Goal: Information Seeking & Learning: Learn about a topic

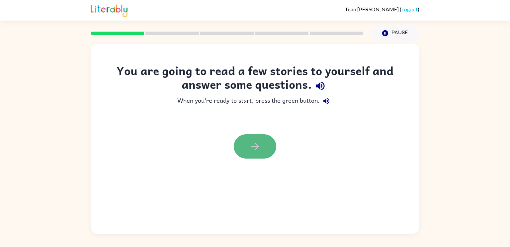
click at [257, 151] on icon "button" at bounding box center [255, 146] width 12 height 12
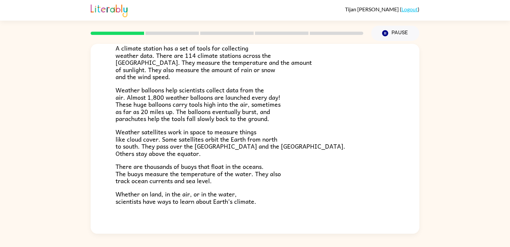
scroll to position [173, 0]
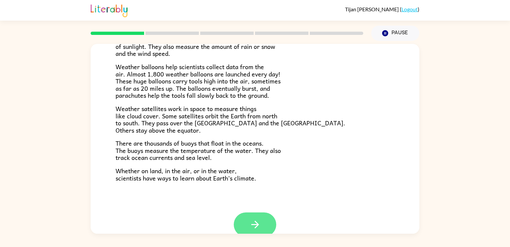
click at [253, 227] on icon "button" at bounding box center [255, 224] width 12 height 12
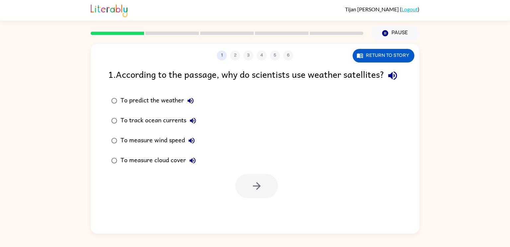
scroll to position [0, 0]
click at [248, 198] on button "button" at bounding box center [256, 186] width 42 height 24
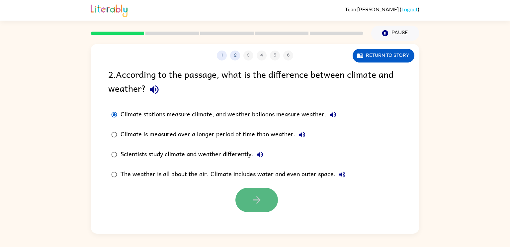
click at [256, 193] on button "button" at bounding box center [256, 199] width 42 height 24
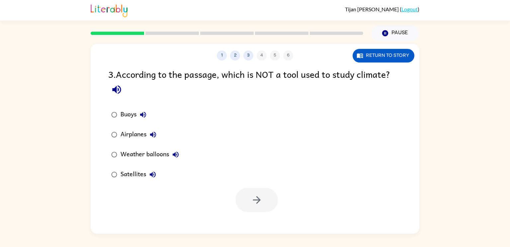
click at [150, 128] on button "Airplanes" at bounding box center [152, 134] width 13 height 13
click at [145, 134] on div "Airplanes" at bounding box center [139, 134] width 39 height 13
click at [240, 192] on button "button" at bounding box center [256, 199] width 42 height 24
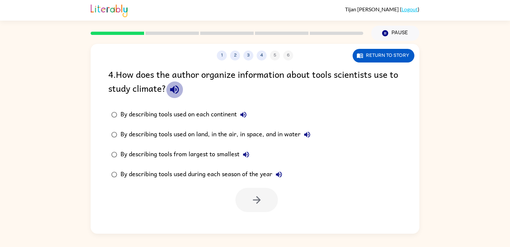
click at [173, 88] on icon "button" at bounding box center [174, 89] width 9 height 9
click at [307, 134] on icon "button" at bounding box center [307, 134] width 6 height 6
click at [292, 134] on div "By describing tools used on land, in the air, in space, and in water" at bounding box center [216, 134] width 193 height 13
click at [258, 201] on icon "button" at bounding box center [257, 200] width 8 height 8
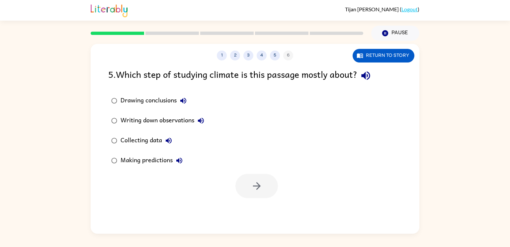
click at [370, 77] on icon "button" at bounding box center [365, 75] width 9 height 9
click at [183, 102] on icon "button" at bounding box center [183, 101] width 6 height 6
click at [202, 119] on icon "button" at bounding box center [201, 120] width 8 height 8
click at [169, 138] on icon "button" at bounding box center [169, 140] width 6 height 6
click at [183, 158] on icon "button" at bounding box center [179, 160] width 8 height 8
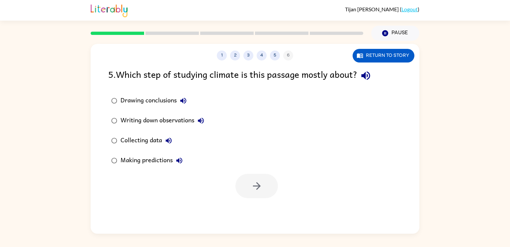
click at [166, 159] on div "Making predictions" at bounding box center [152, 160] width 65 height 13
click at [277, 185] on button "button" at bounding box center [256, 186] width 42 height 24
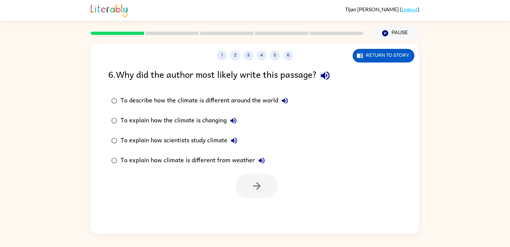
click at [178, 162] on div "To explain how climate is different from weather" at bounding box center [194, 160] width 148 height 13
click at [247, 186] on button "button" at bounding box center [256, 186] width 42 height 24
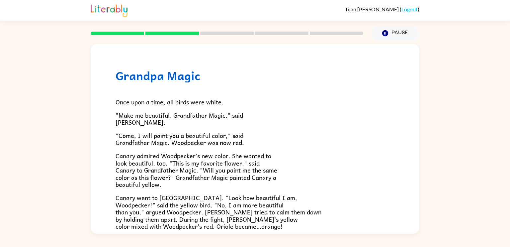
click at [247, 186] on p "Canary admired Woodpecker’s new color. She wanted to look beautiful, too. "This…" at bounding box center [254, 170] width 279 height 36
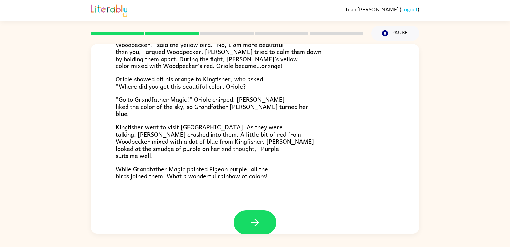
scroll to position [171, 0]
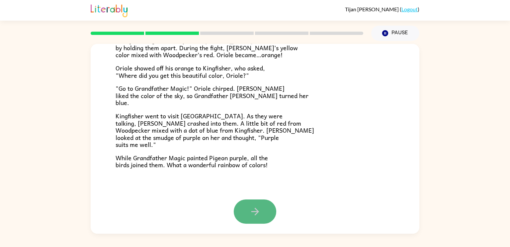
click at [251, 214] on icon "button" at bounding box center [255, 211] width 12 height 12
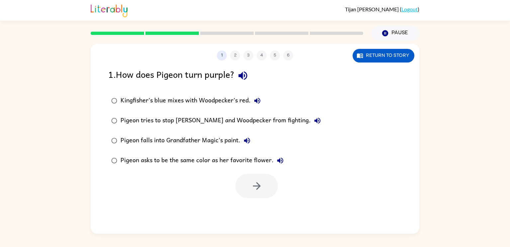
click at [239, 101] on div "Kingfisher’s blue mixes with Woodpecker’s red." at bounding box center [191, 100] width 143 height 13
click at [247, 188] on button "button" at bounding box center [256, 186] width 42 height 24
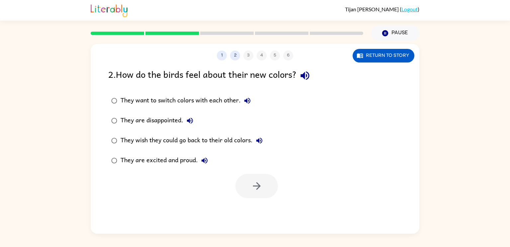
click at [172, 159] on div "They are excited and proud." at bounding box center [165, 160] width 91 height 13
click at [255, 194] on button "button" at bounding box center [256, 186] width 42 height 24
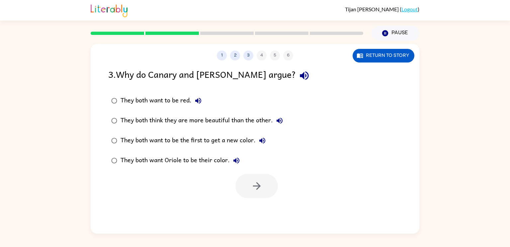
click at [179, 122] on div "They both think they are more beautiful than the other." at bounding box center [203, 120] width 166 height 13
click at [266, 181] on button "button" at bounding box center [256, 186] width 42 height 24
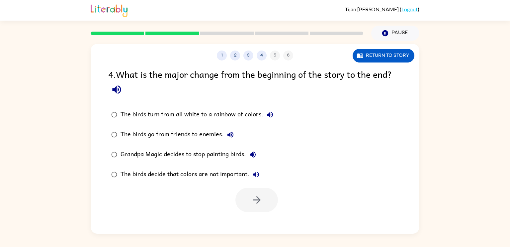
click at [200, 113] on div "The birds turn from all white to a rainbow of colors." at bounding box center [198, 114] width 156 height 13
click at [252, 199] on icon "button" at bounding box center [257, 200] width 12 height 12
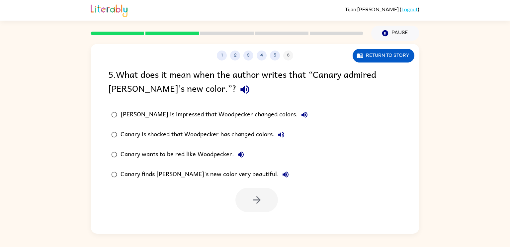
click at [221, 117] on div "[PERSON_NAME] is impressed that Woodpecker changed colors." at bounding box center [215, 114] width 190 height 13
click at [256, 192] on button "button" at bounding box center [256, 199] width 42 height 24
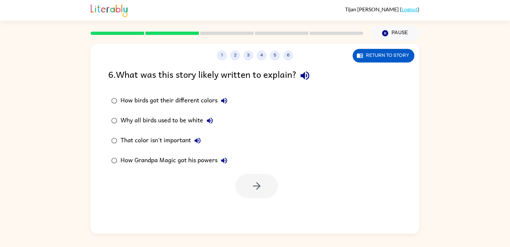
click at [165, 120] on div "Why all birds used to be white" at bounding box center [168, 120] width 96 height 13
click at [249, 179] on button "button" at bounding box center [256, 186] width 42 height 24
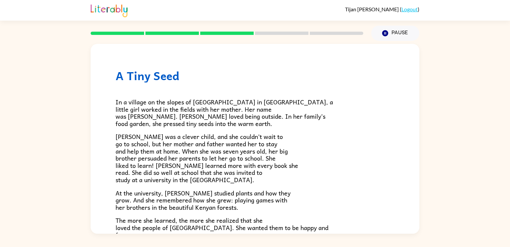
click at [249, 179] on span "[PERSON_NAME] was a clever child, and she couldn’t wait to go to school, but he…" at bounding box center [206, 157] width 183 height 53
click at [252, 165] on span "[PERSON_NAME] was a clever child, and she couldn’t wait to go to school, but he…" at bounding box center [206, 157] width 183 height 53
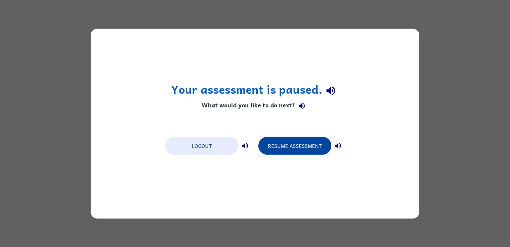
click at [298, 145] on button "Resume Assessment" at bounding box center [294, 145] width 73 height 18
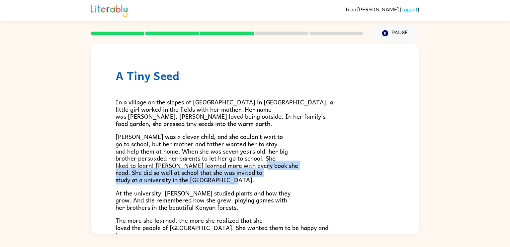
drag, startPoint x: 334, startPoint y: 164, endPoint x: 336, endPoint y: 181, distance: 16.7
click at [336, 181] on p "[PERSON_NAME] was a clever child, and she couldn’t wait to go to school, but he…" at bounding box center [254, 158] width 279 height 50
click at [363, 165] on p "[PERSON_NAME] was a clever child, and she couldn’t wait to go to school, but he…" at bounding box center [254, 158] width 279 height 50
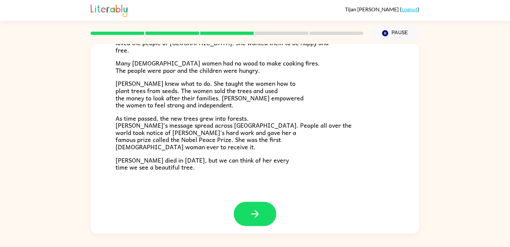
scroll to position [186, 0]
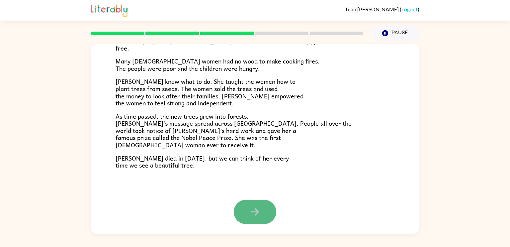
click at [267, 211] on button "button" at bounding box center [255, 211] width 42 height 24
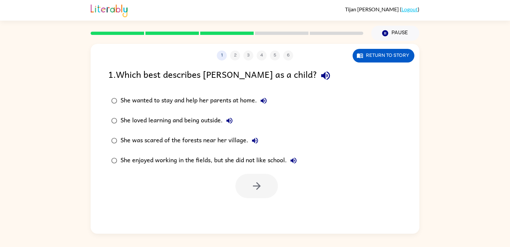
click at [171, 120] on div "She loved learning and being outside." at bounding box center [177, 120] width 115 height 13
click at [266, 182] on button "button" at bounding box center [256, 186] width 42 height 24
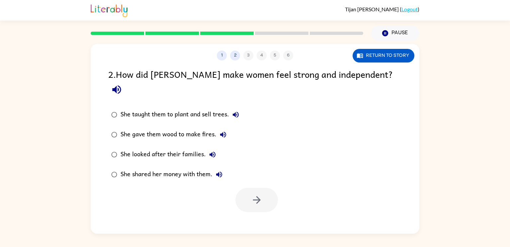
click at [200, 108] on div "She taught them to plant and sell trees." at bounding box center [181, 114] width 122 height 13
click at [249, 187] on button "button" at bounding box center [256, 199] width 42 height 24
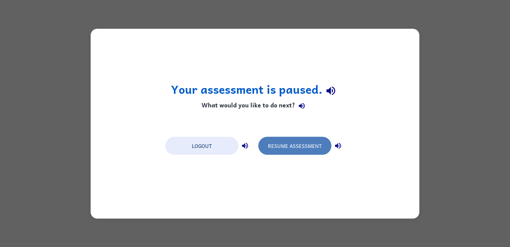
click at [293, 146] on button "Resume Assessment" at bounding box center [294, 145] width 73 height 18
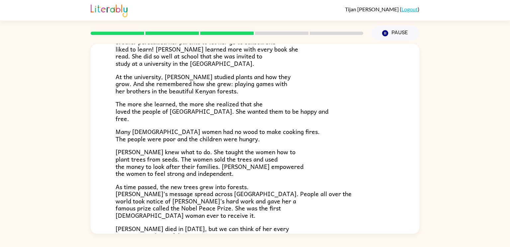
scroll to position [186, 0]
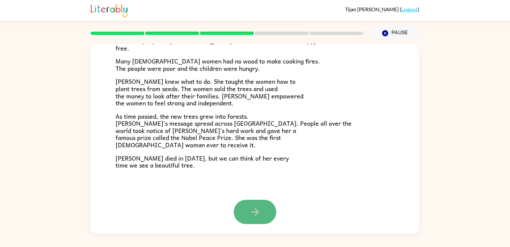
click at [266, 210] on button "button" at bounding box center [255, 211] width 42 height 24
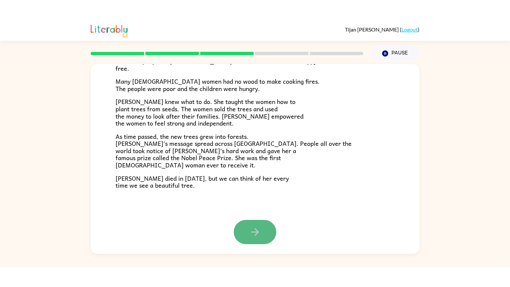
scroll to position [0, 0]
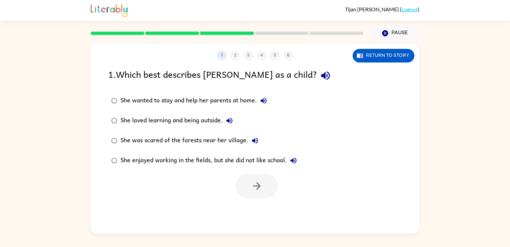
click at [167, 122] on div "She loved learning and being outside." at bounding box center [177, 120] width 115 height 13
click at [264, 171] on div at bounding box center [255, 184] width 329 height 28
click at [265, 179] on button "button" at bounding box center [256, 186] width 42 height 24
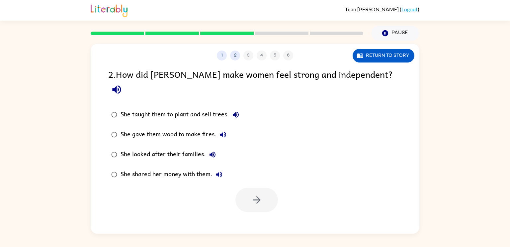
click at [162, 108] on div "She taught them to plant and sell trees." at bounding box center [181, 114] width 122 height 13
click at [260, 194] on icon "button" at bounding box center [257, 200] width 12 height 12
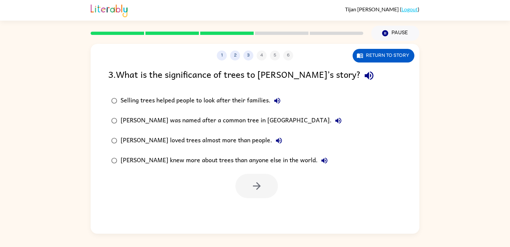
click at [242, 100] on div "Selling trees helped people to look after their families." at bounding box center [201, 100] width 163 height 13
click at [252, 186] on icon "button" at bounding box center [257, 186] width 12 height 12
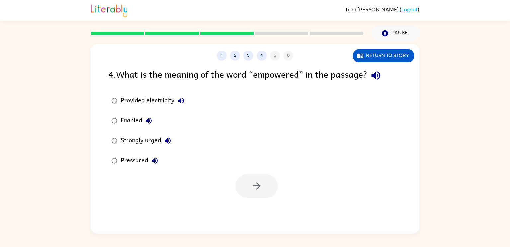
click at [150, 138] on div "Strongly urged" at bounding box center [147, 140] width 54 height 13
click at [270, 180] on button "button" at bounding box center [256, 186] width 42 height 24
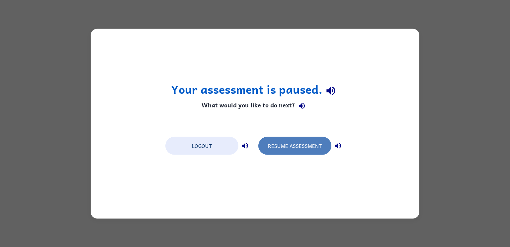
click at [291, 142] on button "Resume Assessment" at bounding box center [294, 145] width 73 height 18
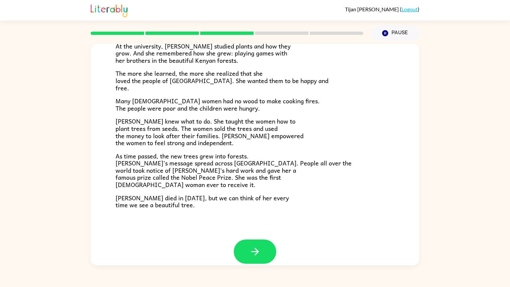
scroll to position [149, 0]
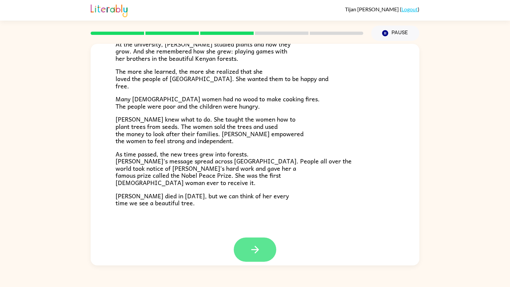
click at [263, 246] on button "button" at bounding box center [255, 249] width 42 height 24
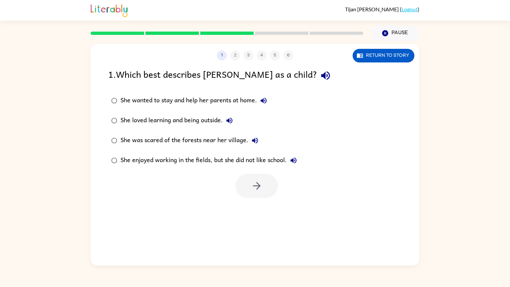
click at [225, 122] on button "She loved learning and being outside." at bounding box center [229, 120] width 13 height 13
click at [206, 124] on div "She loved learning and being outside." at bounding box center [177, 120] width 115 height 13
click at [255, 186] on icon "button" at bounding box center [257, 186] width 8 height 8
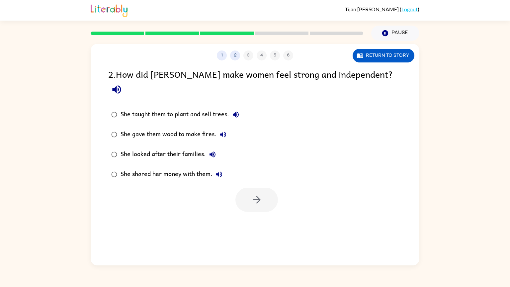
click at [191, 108] on div "She taught them to plant and sell trees." at bounding box center [181, 114] width 122 height 13
click at [258, 196] on button "button" at bounding box center [256, 199] width 42 height 24
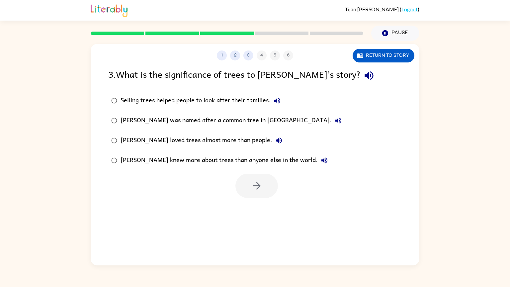
click at [227, 99] on div "Selling trees helped people to look after their families." at bounding box center [201, 100] width 163 height 13
click at [263, 181] on button "button" at bounding box center [256, 186] width 42 height 24
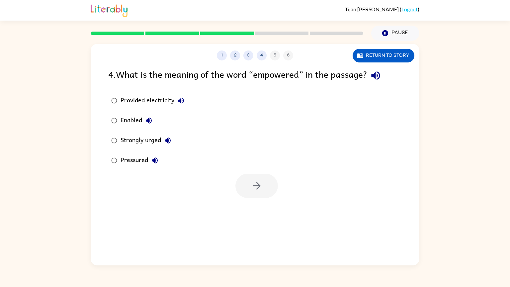
click at [134, 159] on div "Pressured" at bounding box center [140, 160] width 41 height 13
click at [149, 133] on label "Strongly urged" at bounding box center [148, 140] width 86 height 20
click at [264, 183] on button "button" at bounding box center [256, 186] width 42 height 24
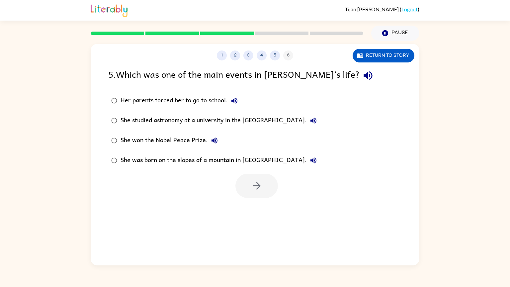
click at [190, 142] on div "She won the Nobel Peace Prize." at bounding box center [170, 140] width 101 height 13
click at [262, 186] on icon "button" at bounding box center [257, 186] width 12 height 12
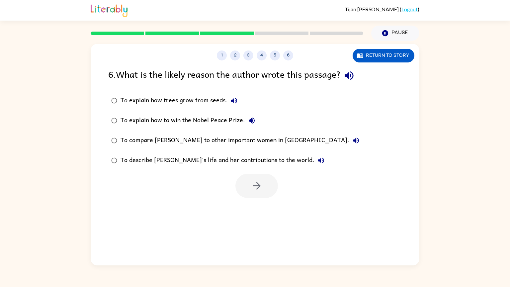
click at [217, 159] on div "To describe [PERSON_NAME]’s life and her contributions to the world." at bounding box center [223, 160] width 207 height 13
click at [252, 186] on icon "button" at bounding box center [257, 186] width 12 height 12
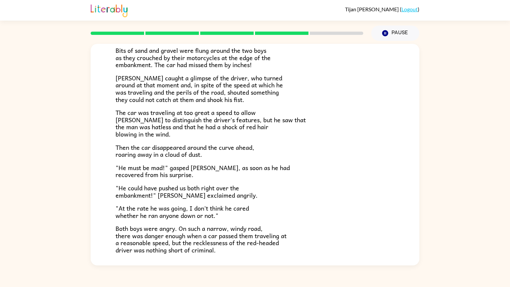
scroll to position [152, 0]
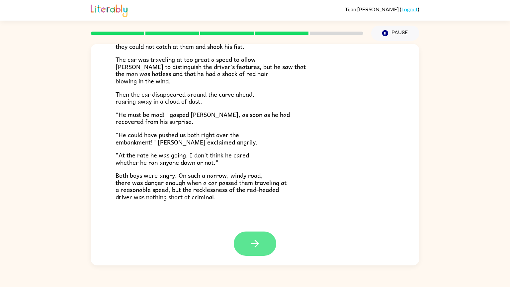
click at [254, 238] on icon "button" at bounding box center [255, 244] width 12 height 12
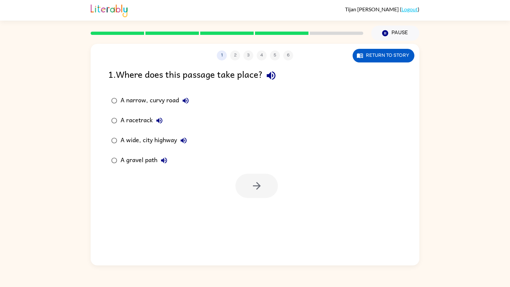
scroll to position [0, 0]
click at [158, 100] on div "A narrow, curvy road" at bounding box center [156, 100] width 72 height 13
click at [246, 187] on button "button" at bounding box center [256, 186] width 42 height 24
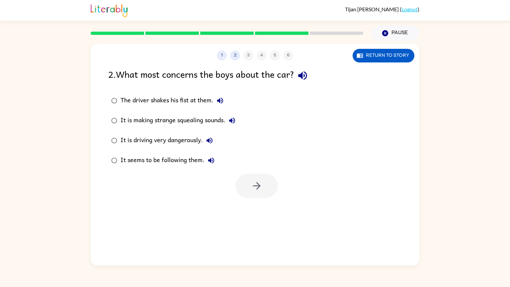
click at [186, 135] on div "It is driving very dangerously." at bounding box center [168, 140] width 96 height 13
click at [253, 183] on icon "button" at bounding box center [257, 186] width 12 height 12
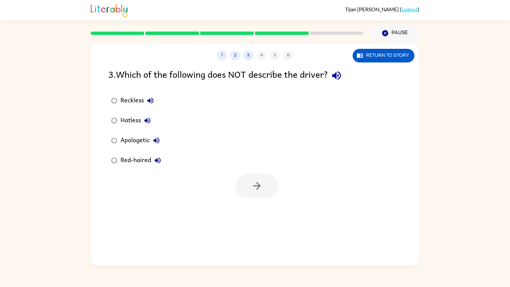
click at [134, 142] on div "Apologetic" at bounding box center [141, 140] width 42 height 13
click at [252, 187] on icon "button" at bounding box center [257, 186] width 12 height 12
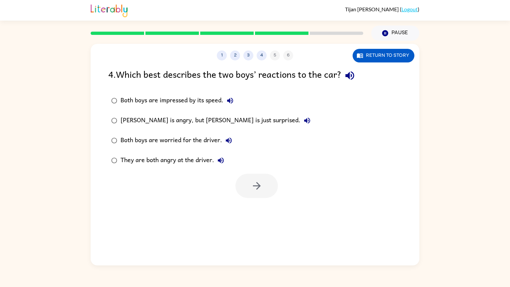
click at [172, 121] on div "[PERSON_NAME] is angry, but [PERSON_NAME] is just surprised." at bounding box center [216, 120] width 193 height 13
click at [263, 186] on button "button" at bounding box center [256, 186] width 42 height 24
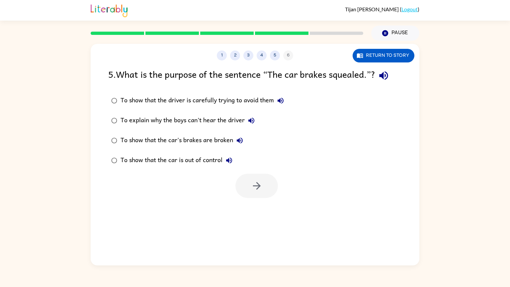
click at [246, 100] on div "To show that the driver is carefully trying to avoid them" at bounding box center [203, 100] width 167 height 13
click at [249, 175] on button "button" at bounding box center [256, 186] width 42 height 24
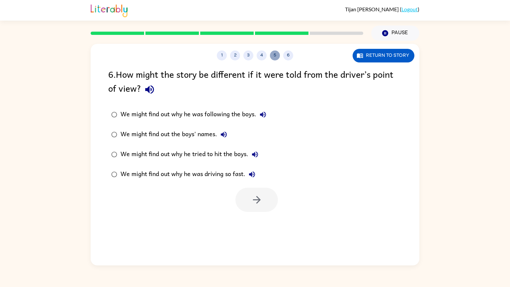
click at [273, 54] on button "5" at bounding box center [275, 55] width 10 height 10
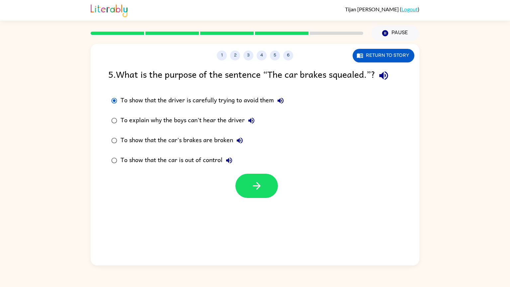
click at [196, 158] on div "To show that the car is out of control" at bounding box center [177, 160] width 115 height 13
click at [252, 180] on icon "button" at bounding box center [257, 186] width 12 height 12
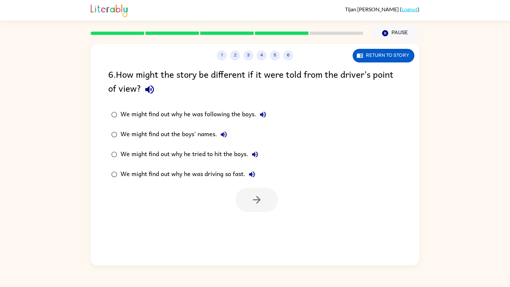
click at [147, 91] on icon "button" at bounding box center [149, 89] width 9 height 9
click at [193, 172] on div "We might find out why he was driving so fast." at bounding box center [189, 174] width 138 height 13
click at [275, 196] on button "button" at bounding box center [256, 199] width 42 height 24
